Goal: Information Seeking & Learning: Learn about a topic

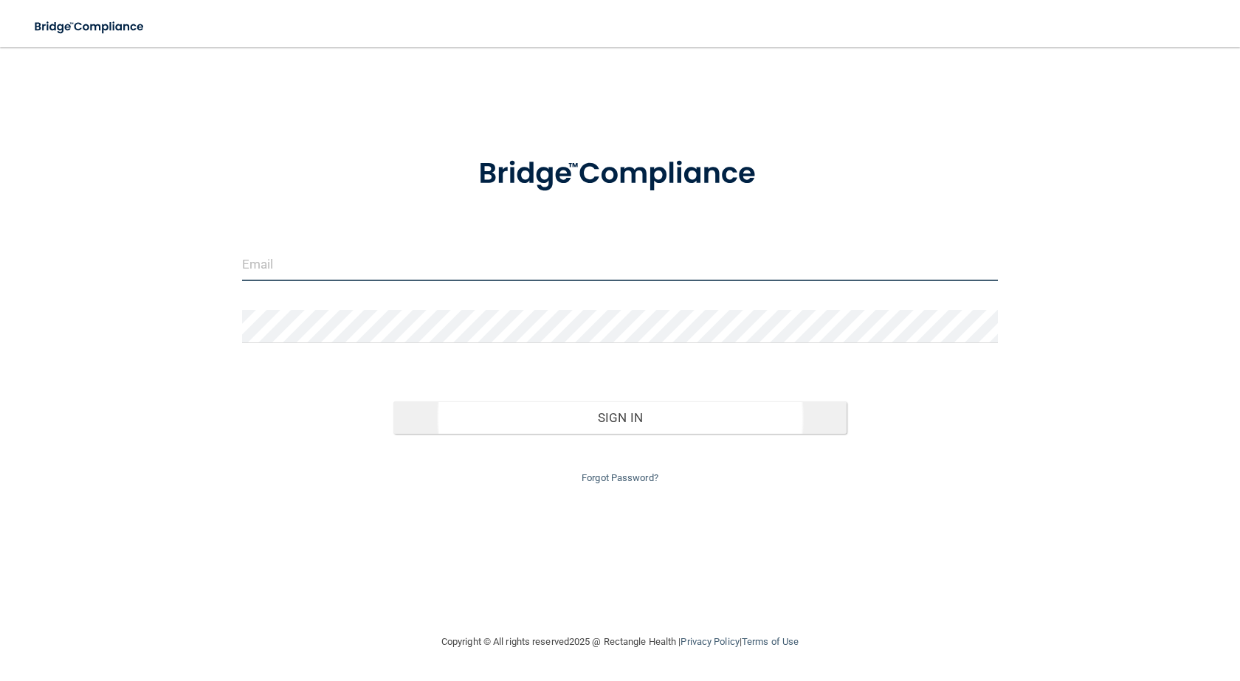
type input "[PERSON_NAME][EMAIL_ADDRESS][DOMAIN_NAME]"
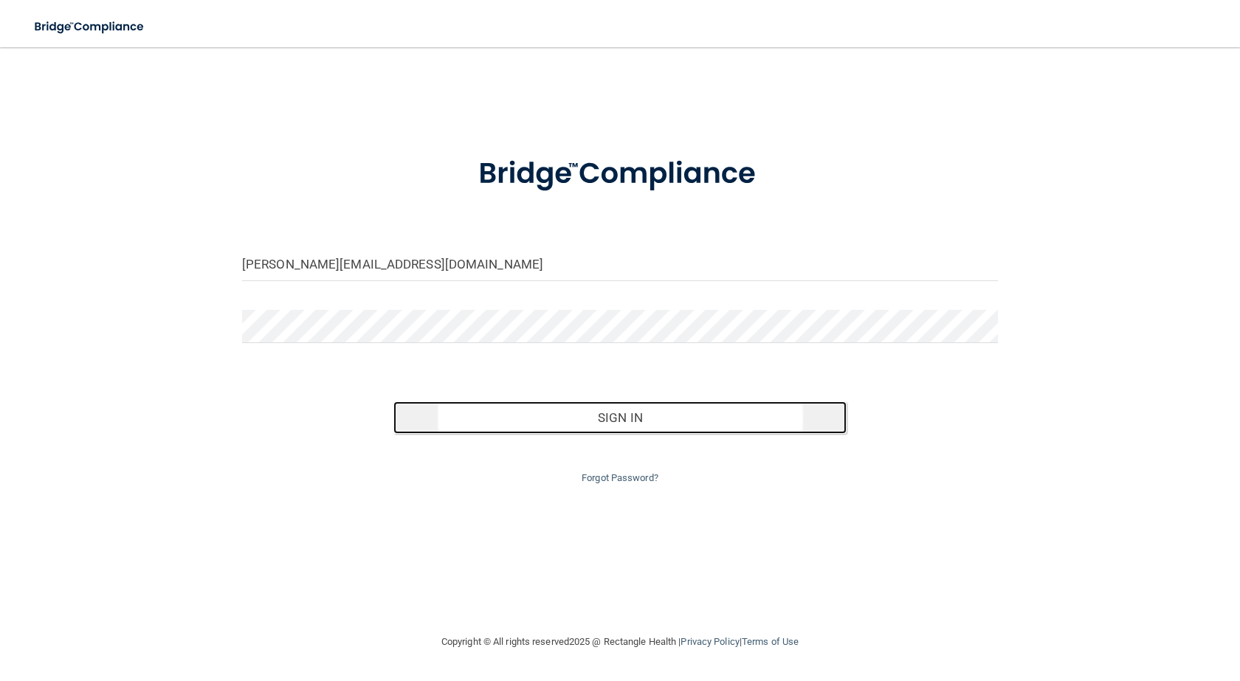
click at [627, 420] on button "Sign In" at bounding box center [619, 418] width 453 height 32
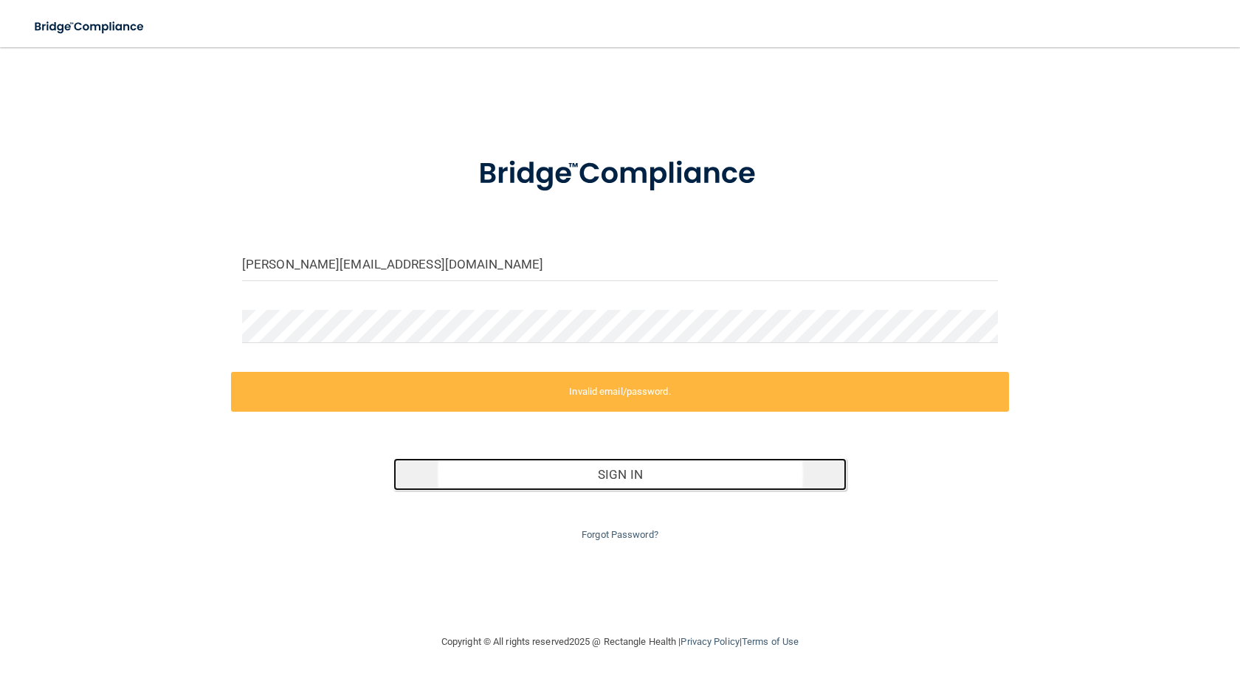
click at [622, 481] on button "Sign In" at bounding box center [619, 474] width 453 height 32
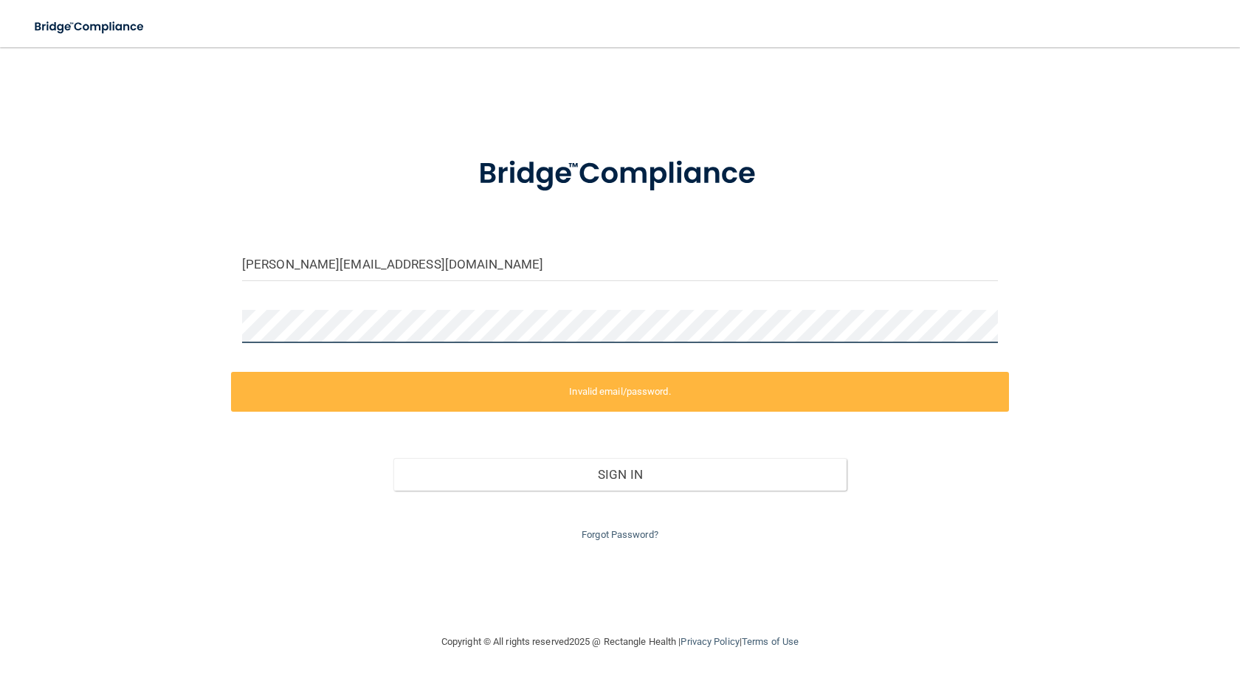
click at [155, 311] on div "[PERSON_NAME][EMAIL_ADDRESS][DOMAIN_NAME] Invalid email/password. You don't hav…" at bounding box center [620, 340] width 1181 height 557
click at [644, 391] on label "Invalid email/password." at bounding box center [620, 392] width 778 height 40
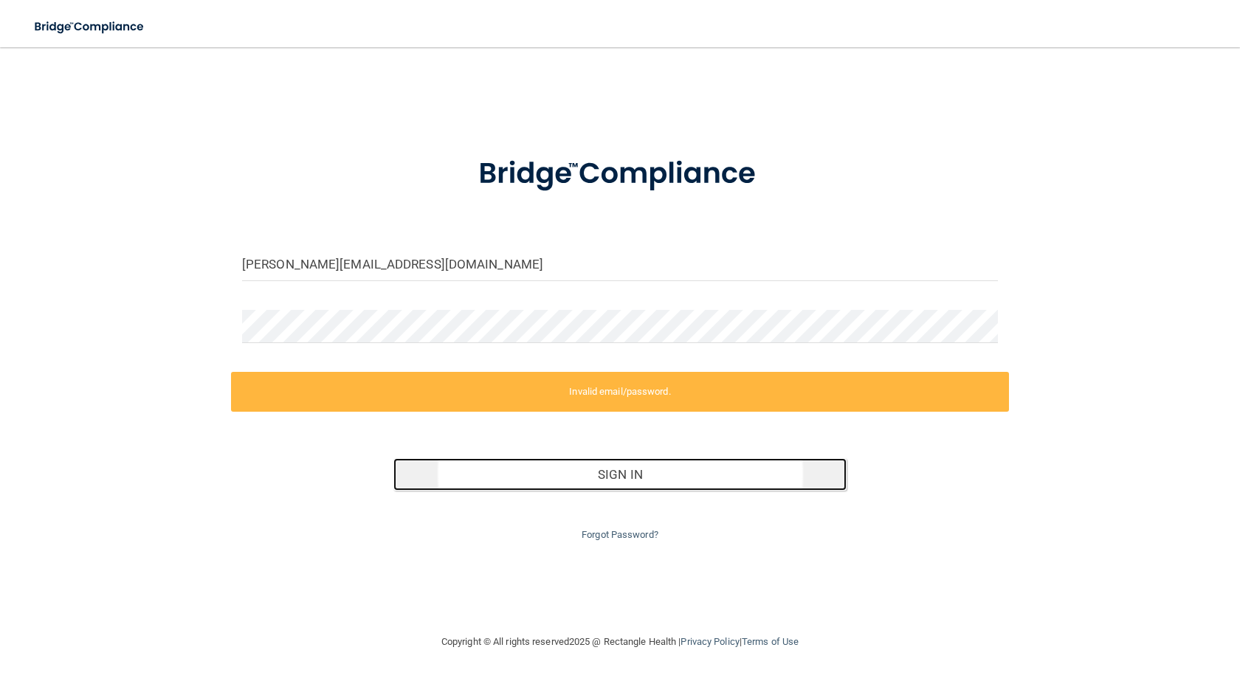
click at [627, 469] on button "Sign In" at bounding box center [619, 474] width 453 height 32
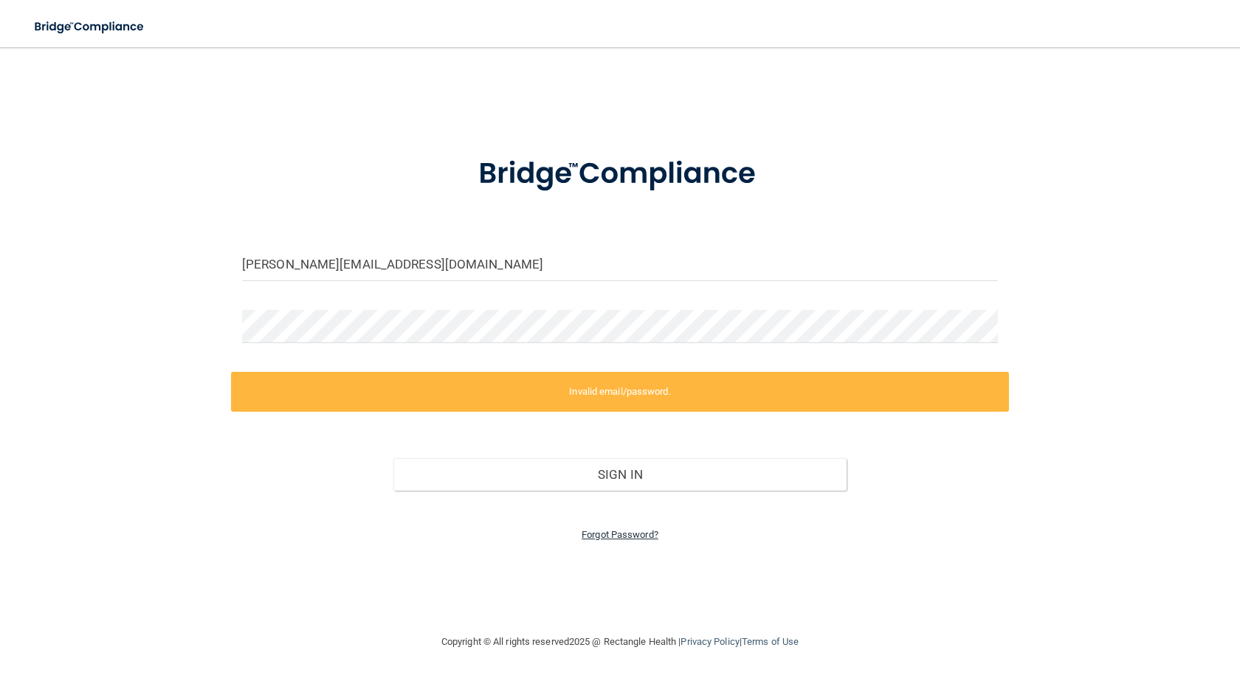
click at [638, 535] on link "Forgot Password?" at bounding box center [620, 534] width 77 height 11
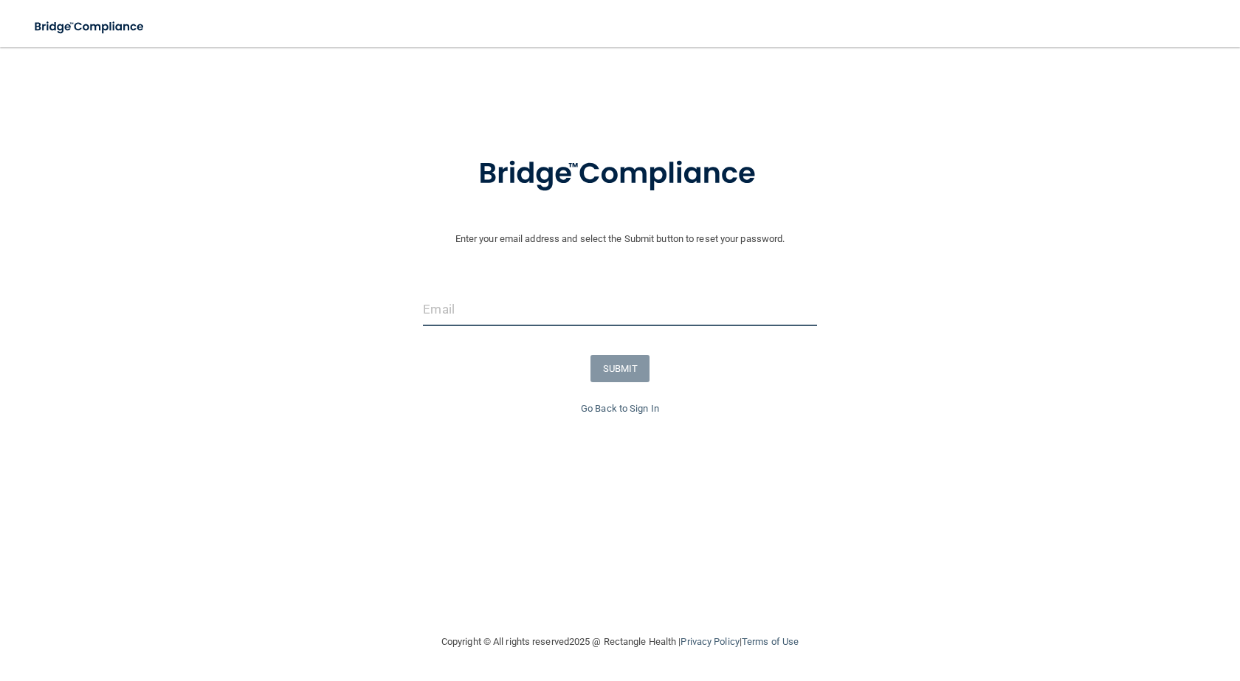
click at [452, 317] on input "email" at bounding box center [619, 309] width 393 height 33
type input "[PERSON_NAME][EMAIL_ADDRESS][DOMAIN_NAME]"
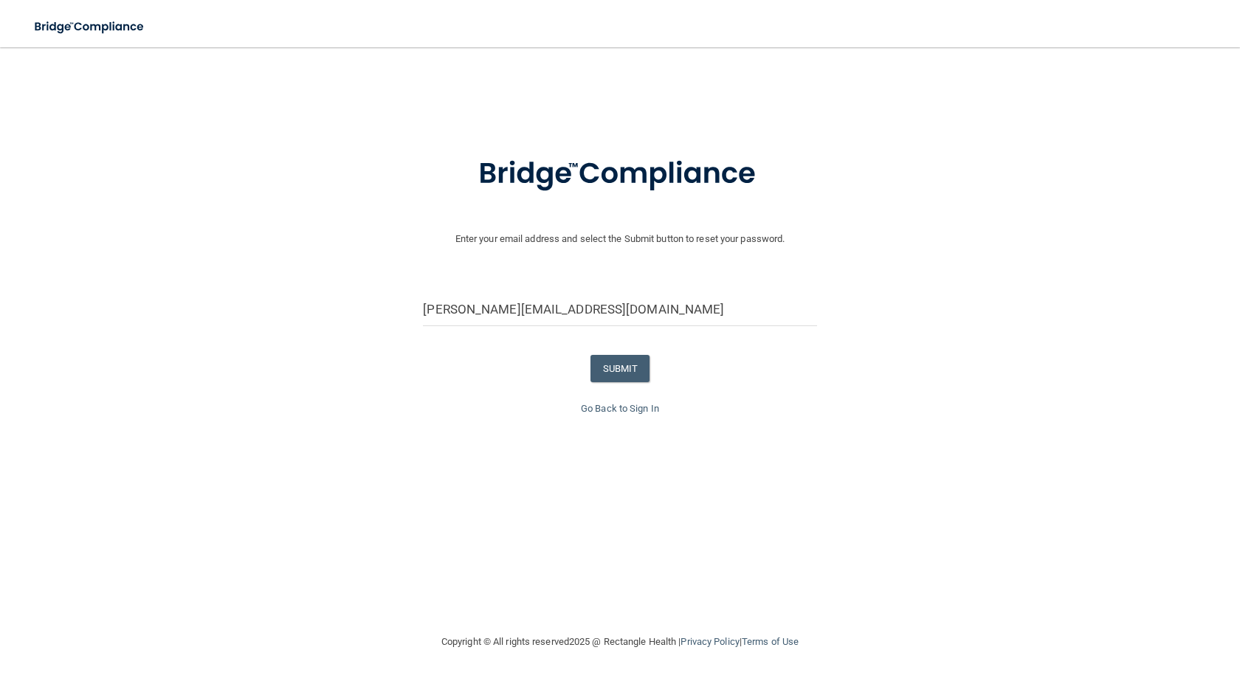
click at [458, 342] on form "Enter your email address and select the Submit button to reset your password. […" at bounding box center [619, 268] width 1225 height 264
click at [631, 368] on button "SUBMIT" at bounding box center [621, 368] width 60 height 27
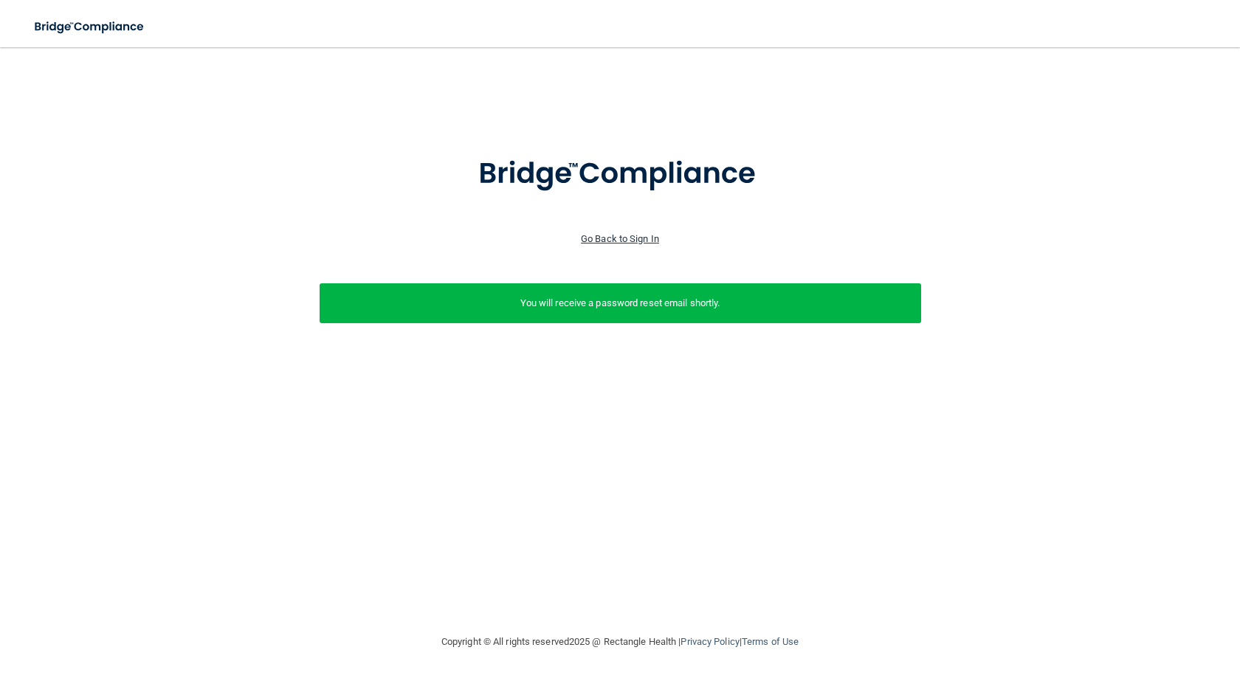
click at [645, 239] on link "Go Back to Sign In" at bounding box center [620, 238] width 78 height 11
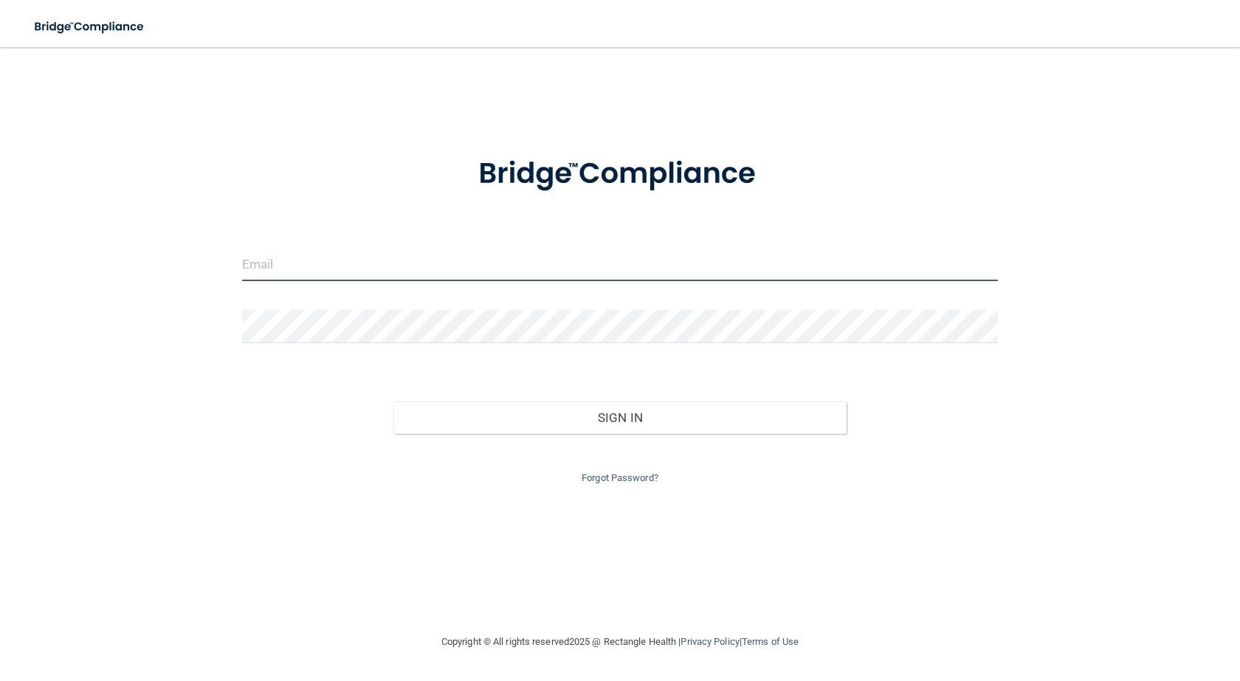
type input "[PERSON_NAME][EMAIL_ADDRESS][DOMAIN_NAME]"
click at [277, 268] on input "[PERSON_NAME][EMAIL_ADDRESS][DOMAIN_NAME]" at bounding box center [620, 264] width 756 height 33
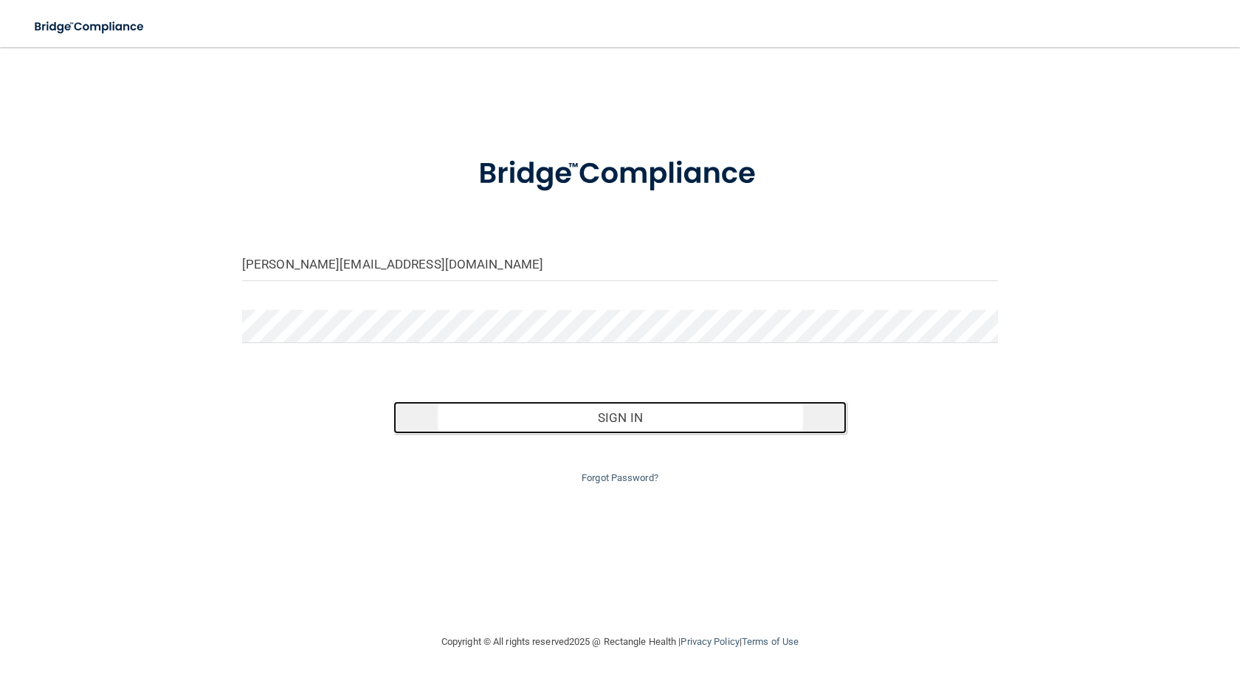
click at [596, 418] on button "Sign In" at bounding box center [619, 418] width 453 height 32
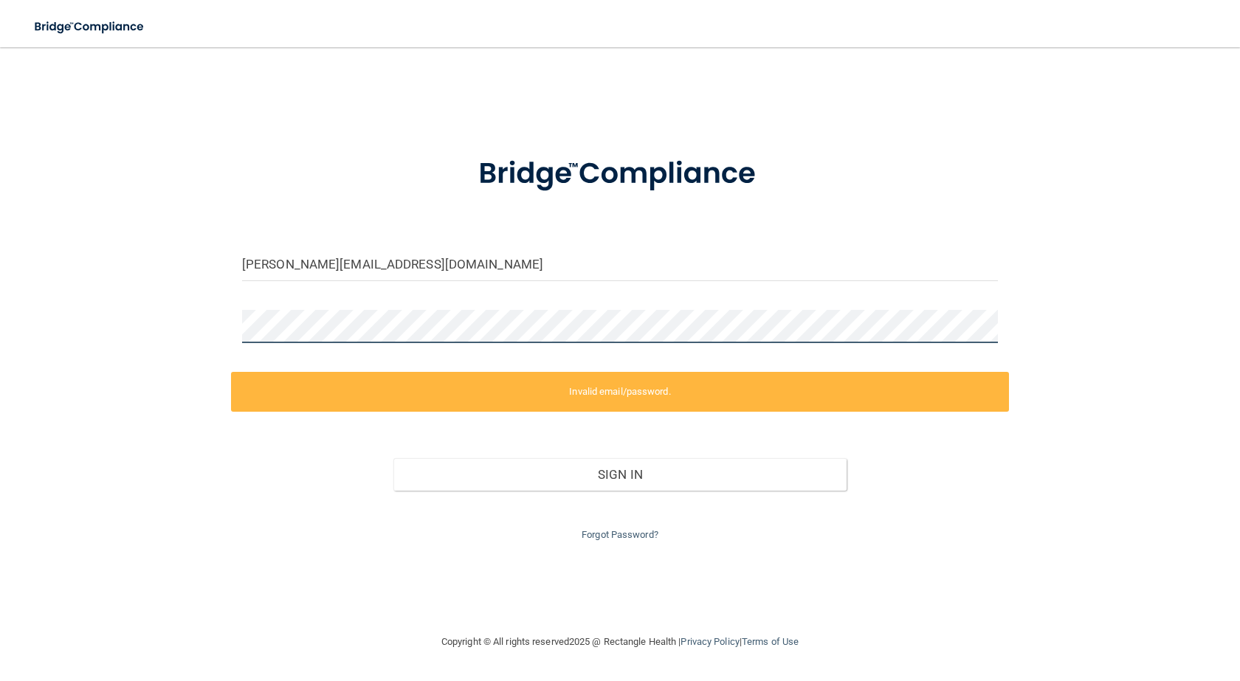
click at [186, 304] on div "[PERSON_NAME][EMAIL_ADDRESS][DOMAIN_NAME] Invalid email/password. You don't hav…" at bounding box center [620, 340] width 1181 height 557
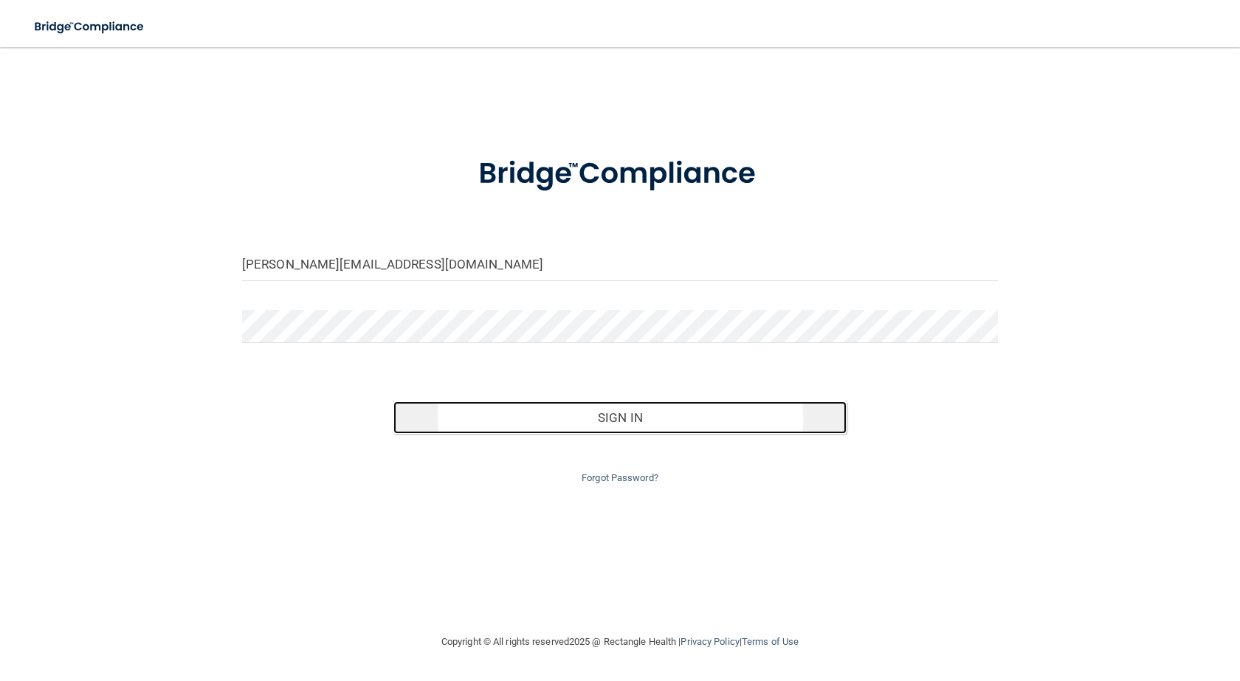
click at [634, 430] on button "Sign In" at bounding box center [619, 418] width 453 height 32
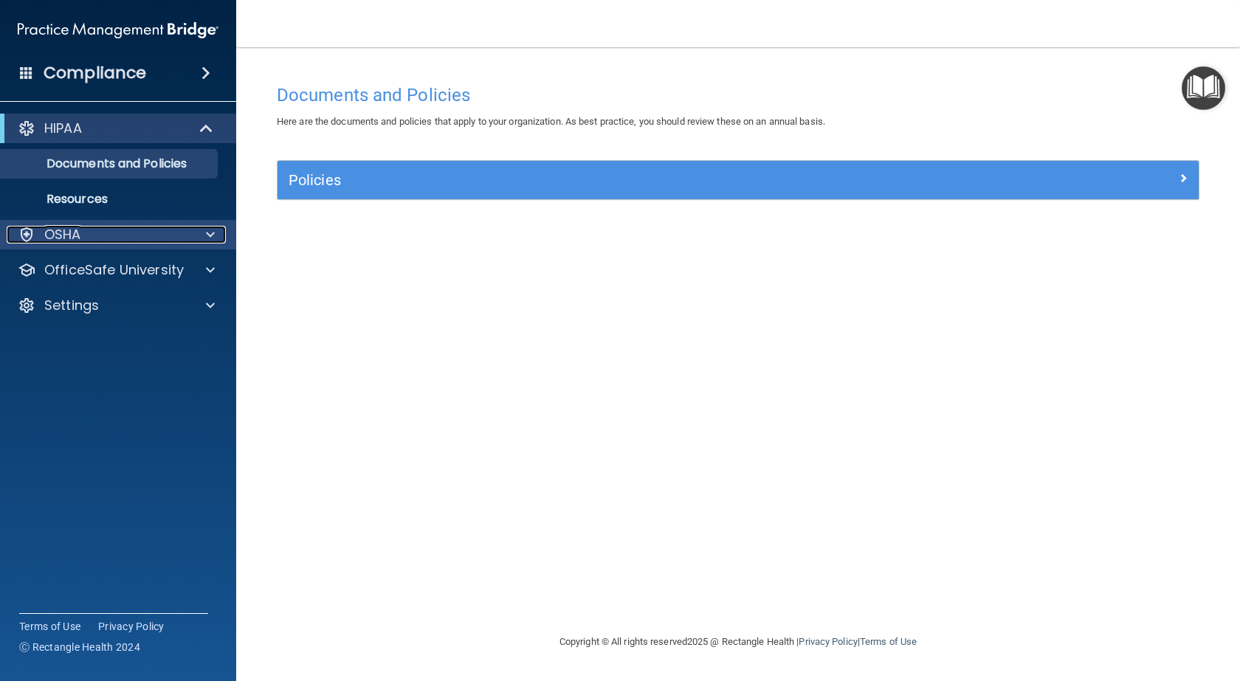
click at [80, 235] on p "OSHA" at bounding box center [62, 235] width 37 height 18
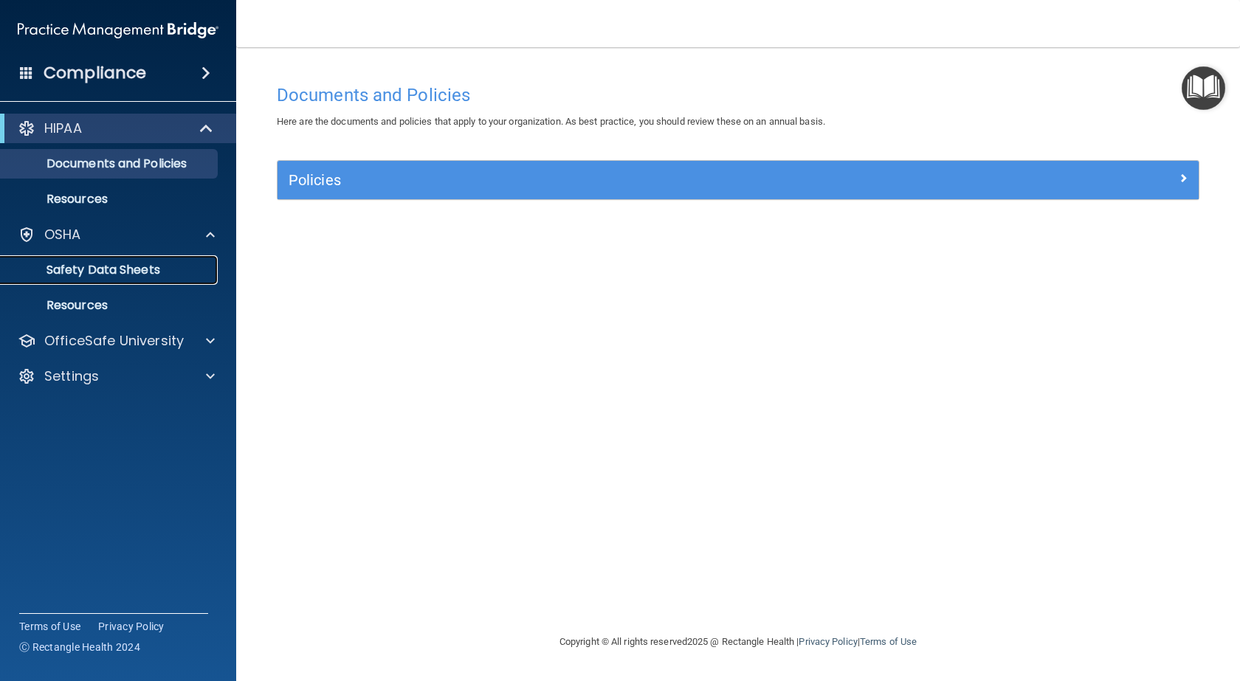
click at [99, 269] on p "Safety Data Sheets" at bounding box center [111, 270] width 202 height 15
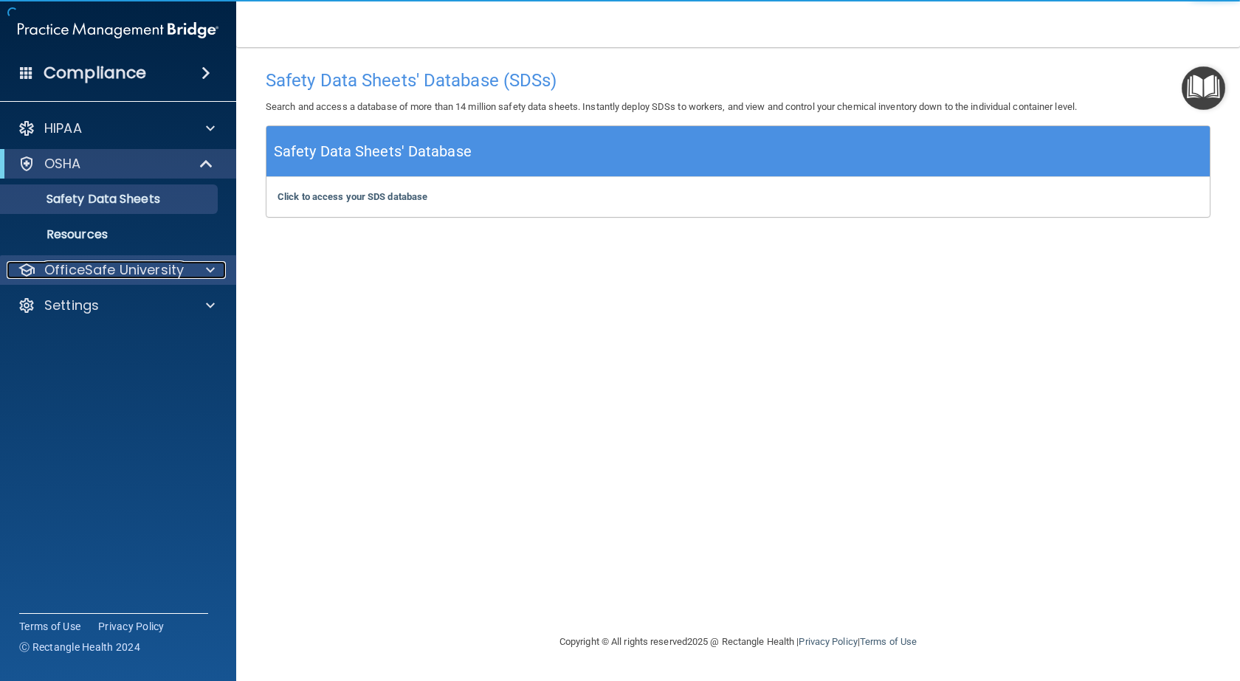
click at [143, 270] on p "OfficeSafe University" at bounding box center [114, 270] width 140 height 18
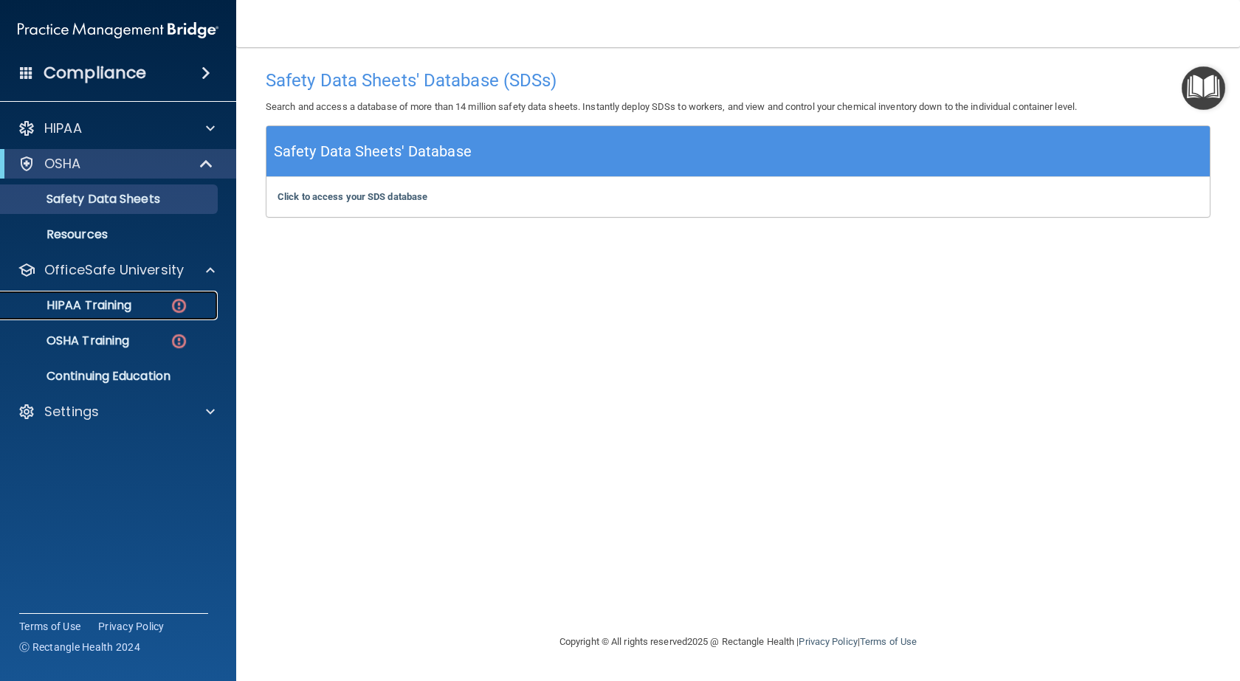
click at [131, 301] on p "HIPAA Training" at bounding box center [71, 305] width 122 height 15
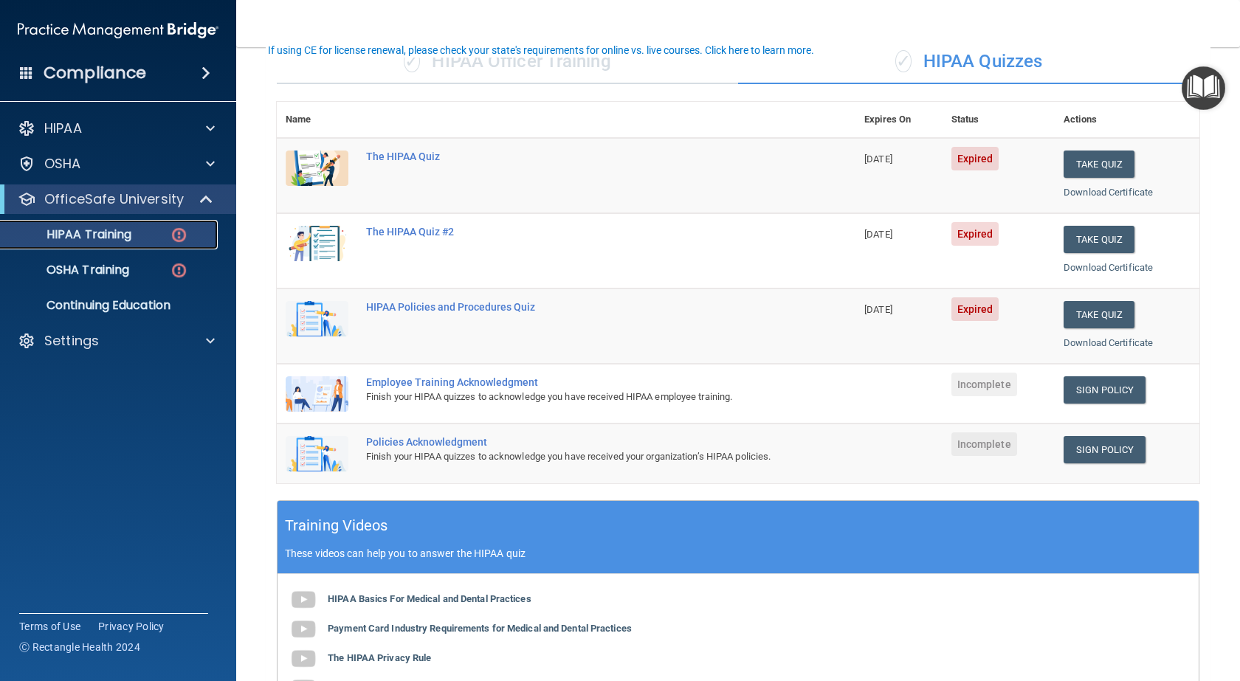
scroll to position [148, 0]
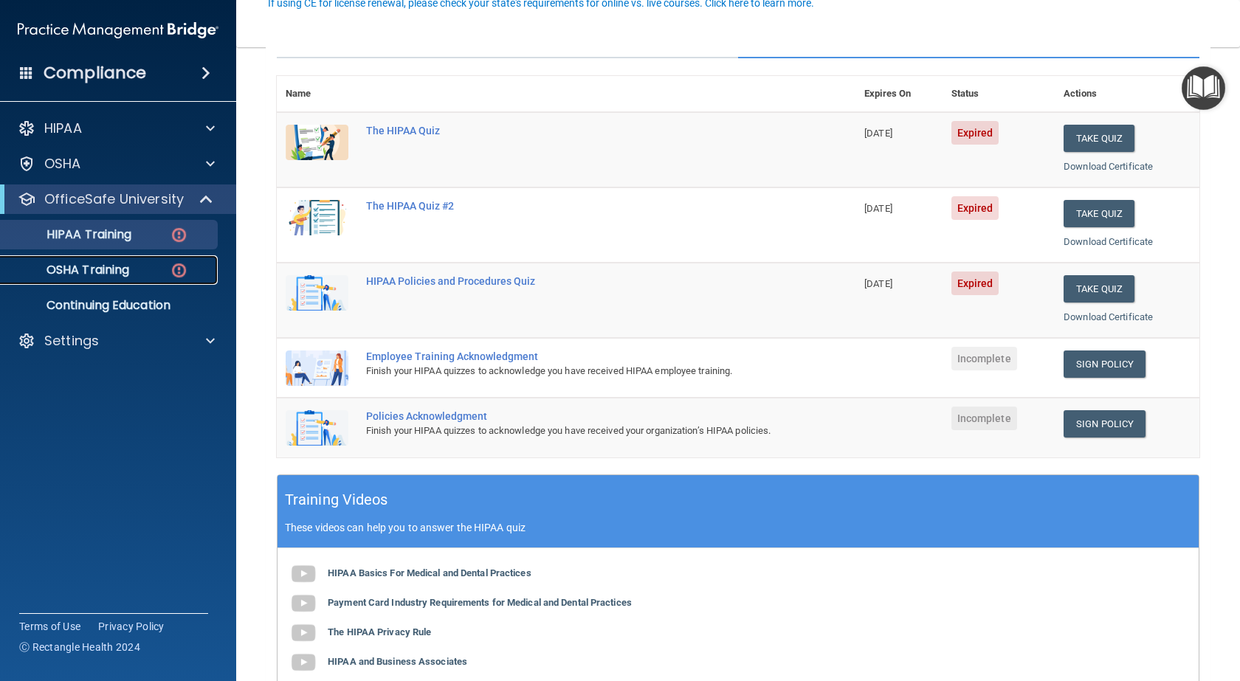
click at [123, 278] on link "OSHA Training" at bounding box center [101, 270] width 233 height 30
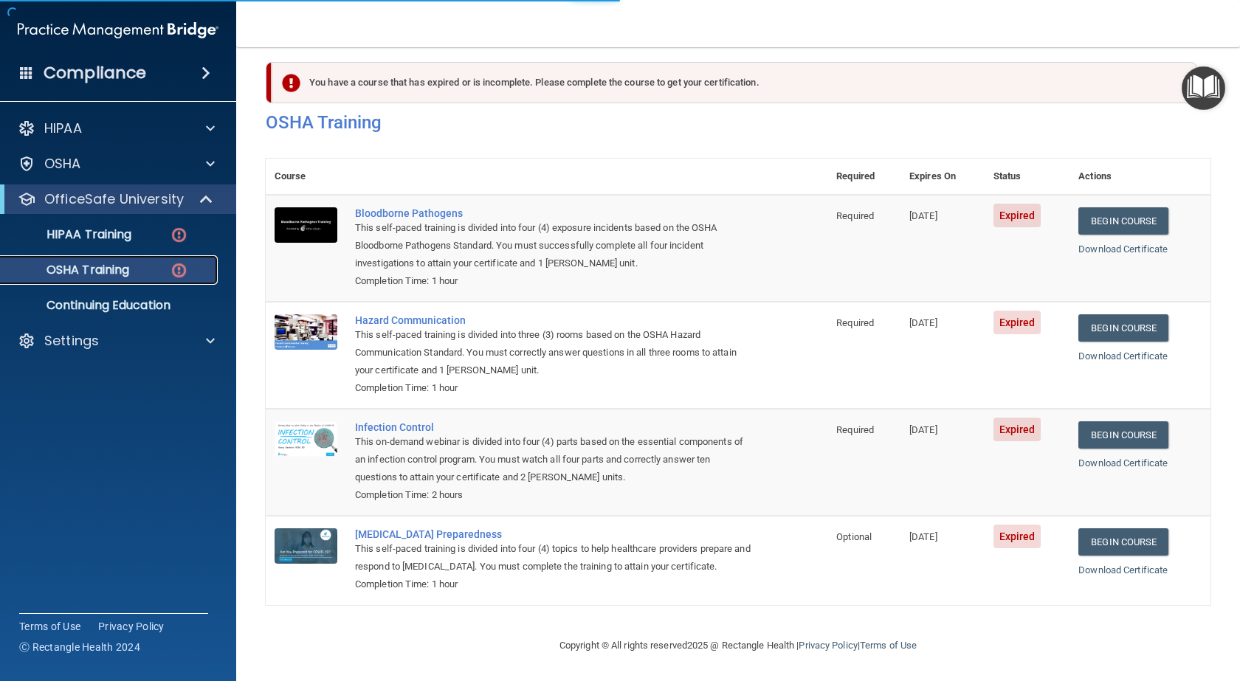
scroll to position [33, 0]
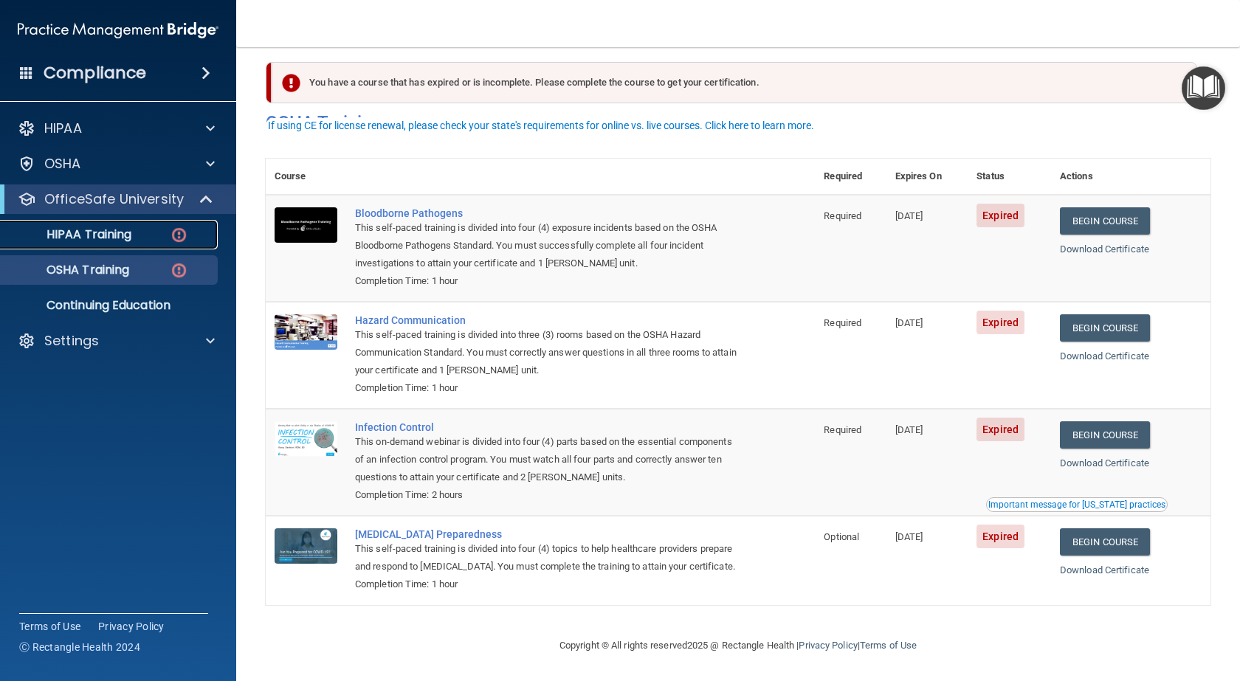
click at [85, 237] on p "HIPAA Training" at bounding box center [71, 234] width 122 height 15
